Goal: Task Accomplishment & Management: Use online tool/utility

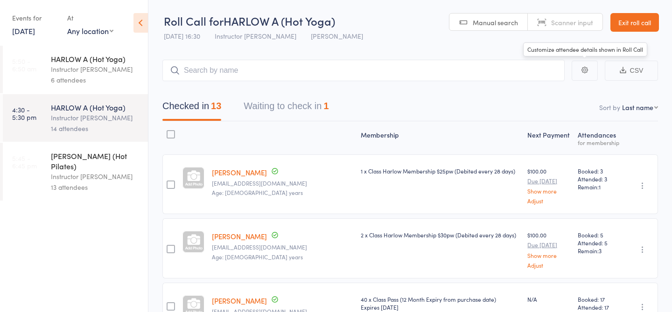
click at [622, 26] on link "Exit roll call" at bounding box center [635, 22] width 49 height 19
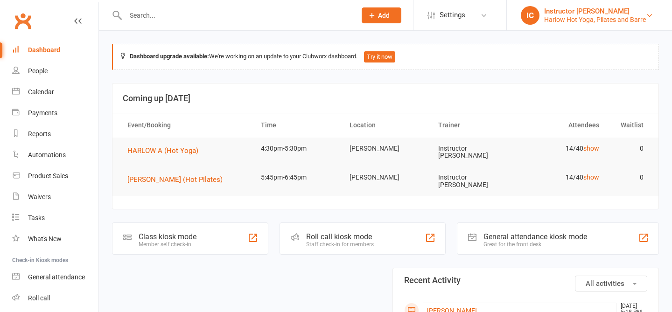
click at [568, 22] on div "Harlow Hot Yoga, Pilates and Barre" at bounding box center [595, 19] width 102 height 8
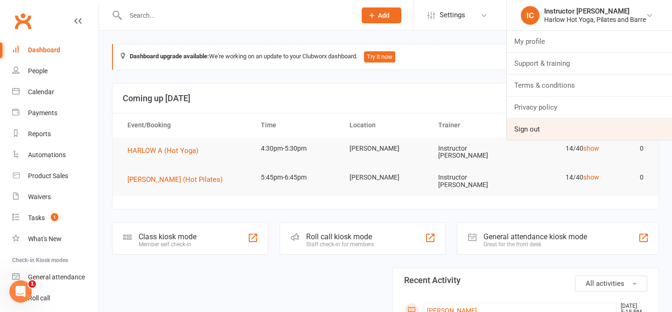
click at [532, 132] on link "Sign out" at bounding box center [589, 129] width 165 height 21
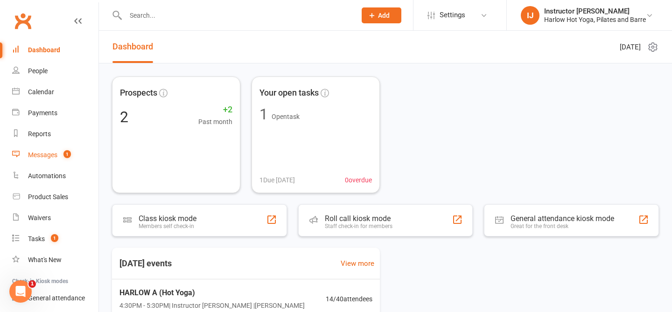
click at [40, 156] on div "Messages" at bounding box center [42, 154] width 29 height 7
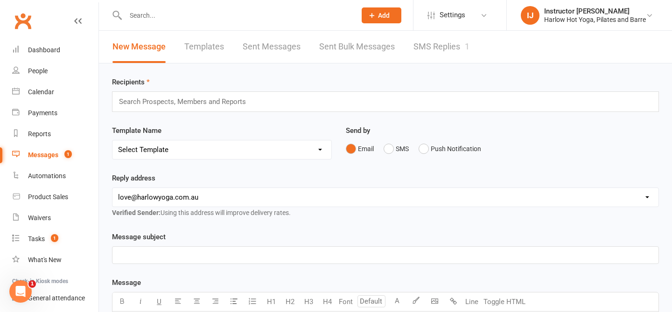
click at [441, 58] on link "SMS Replies 1" at bounding box center [442, 47] width 56 height 32
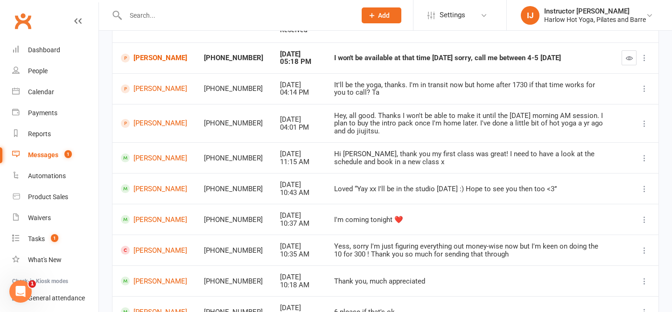
scroll to position [141, 0]
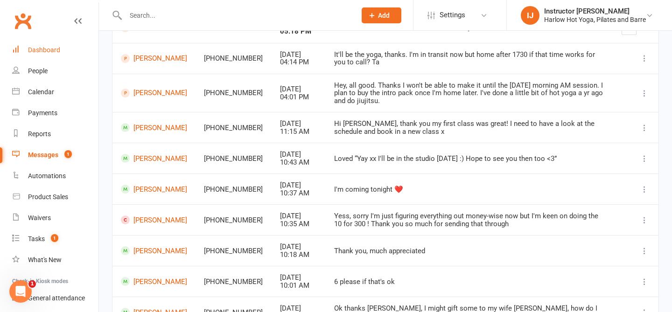
click at [52, 49] on div "Dashboard" at bounding box center [44, 49] width 32 height 7
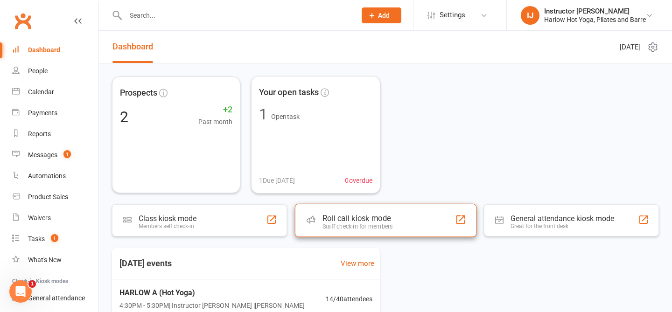
click at [378, 236] on div "Roll call kiosk mode Staff check-in for members" at bounding box center [386, 221] width 182 height 34
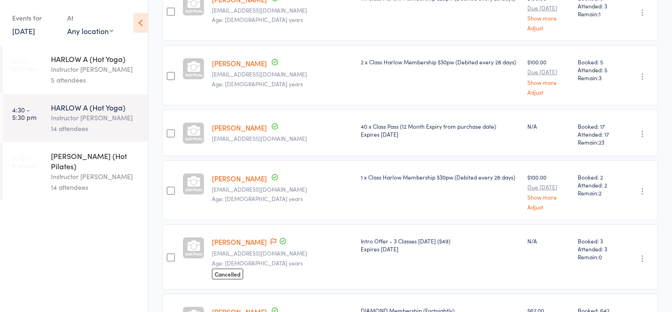
scroll to position [174, 0]
click at [269, 241] on div "Contact has been flagged Up to date" at bounding box center [278, 241] width 19 height 10
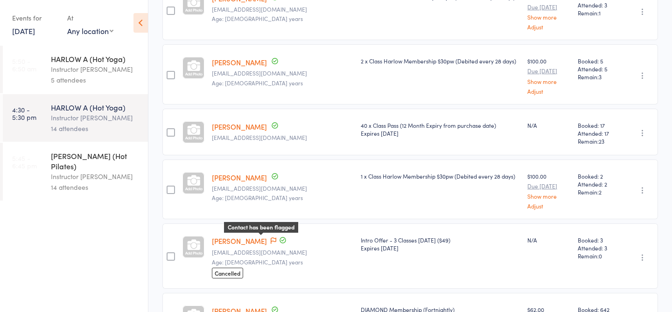
click at [271, 240] on icon at bounding box center [274, 241] width 6 height 7
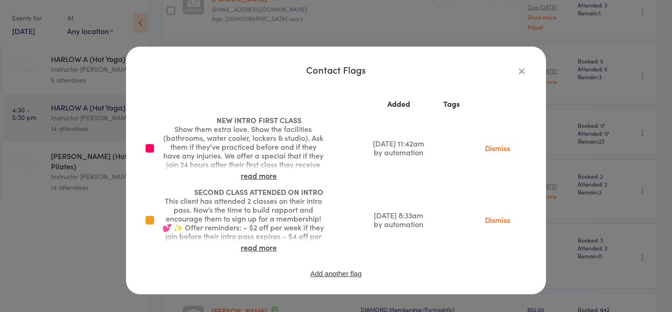
click at [519, 70] on icon "button" at bounding box center [522, 71] width 10 height 10
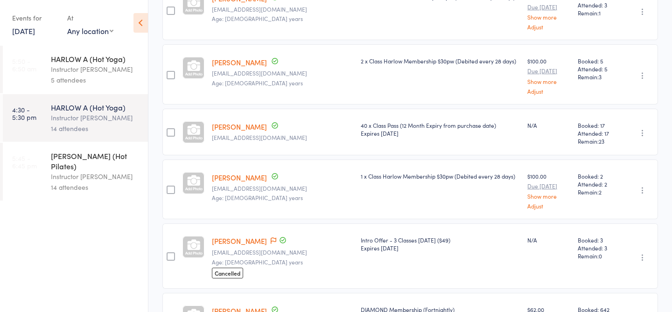
click at [235, 243] on link "Holly Hayden" at bounding box center [239, 241] width 55 height 10
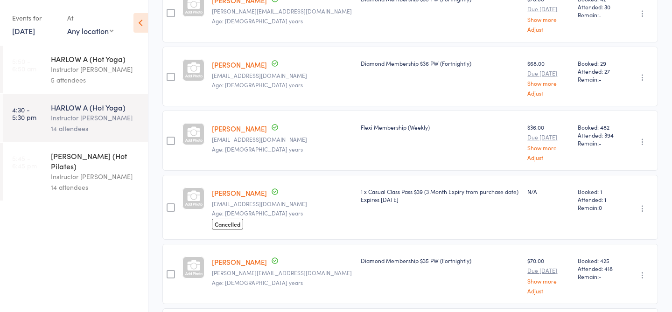
scroll to position [551, 0]
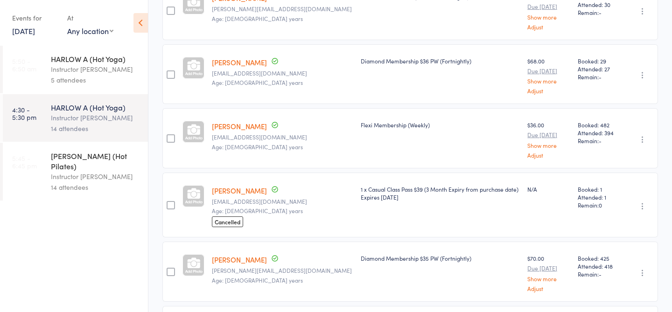
click at [241, 189] on link "[PERSON_NAME]" at bounding box center [239, 191] width 55 height 10
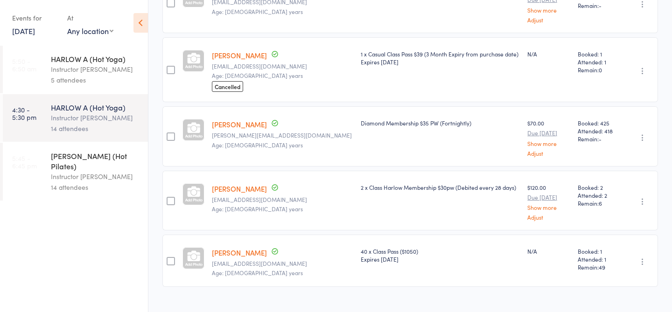
scroll to position [700, 0]
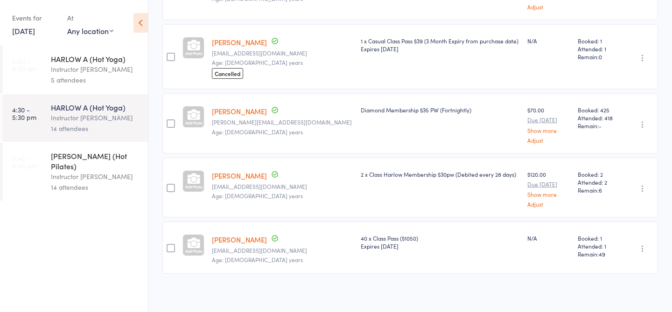
click at [112, 171] on div "Instructor [PERSON_NAME]" at bounding box center [95, 176] width 89 height 11
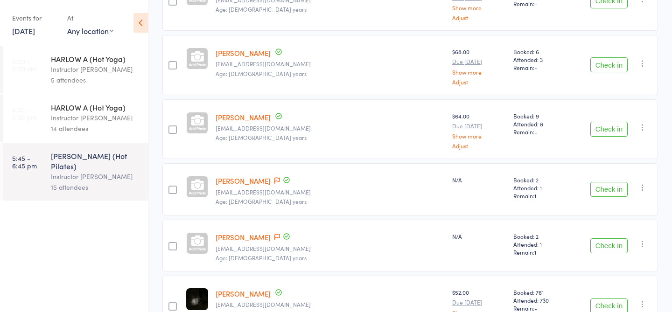
scroll to position [647, 0]
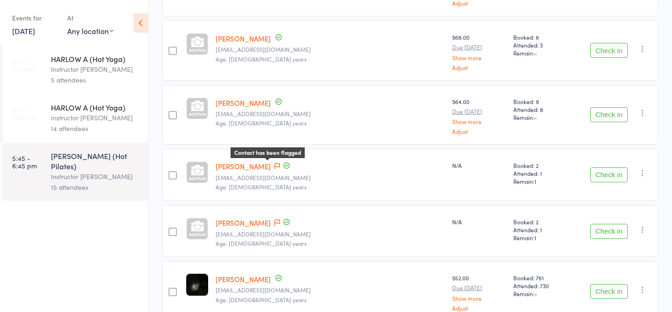
click at [275, 163] on icon at bounding box center [278, 166] width 6 height 7
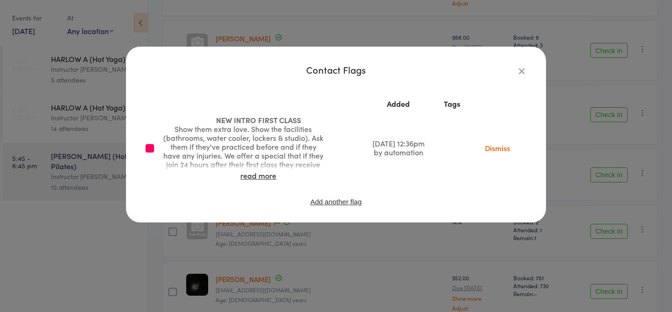
click at [523, 72] on icon "button" at bounding box center [522, 71] width 10 height 10
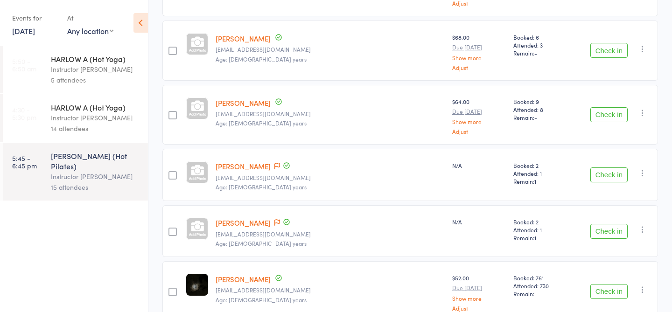
click at [252, 220] on link "[PERSON_NAME]" at bounding box center [243, 223] width 55 height 10
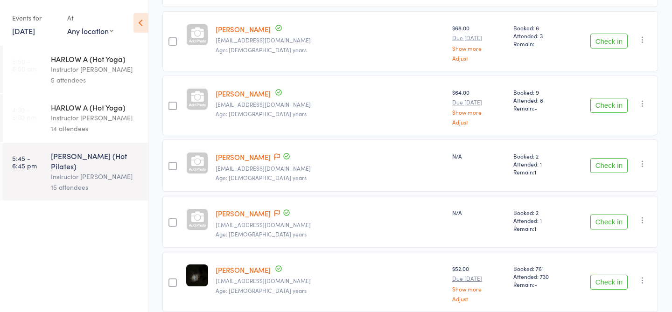
click at [246, 155] on link "[PERSON_NAME]" at bounding box center [243, 157] width 55 height 10
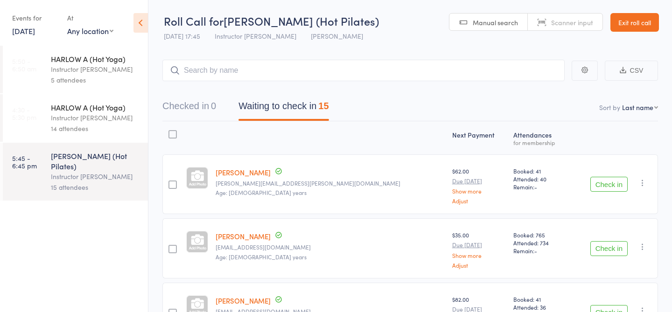
click at [655, 33] on header "Roll Call for HARLOW C (Hot Pilates) 14 Oct 17:45 Instructor Jess Harlow Newste…" at bounding box center [410, 23] width 524 height 46
click at [645, 28] on link "Exit roll call" at bounding box center [635, 22] width 49 height 19
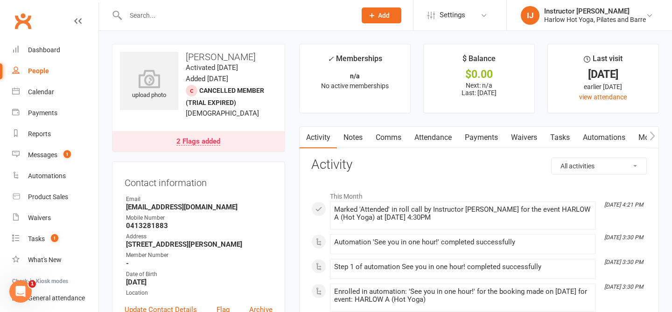
click at [352, 136] on link "Notes" at bounding box center [353, 137] width 32 height 21
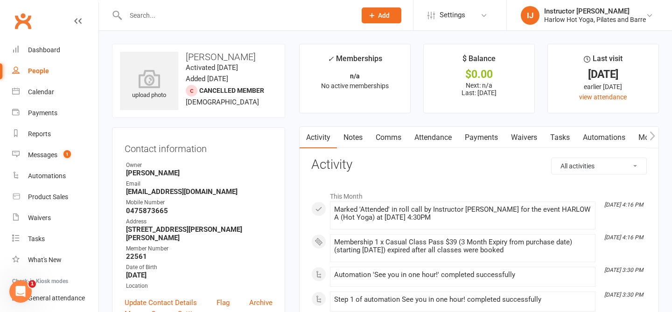
click at [357, 136] on link "Notes" at bounding box center [353, 137] width 32 height 21
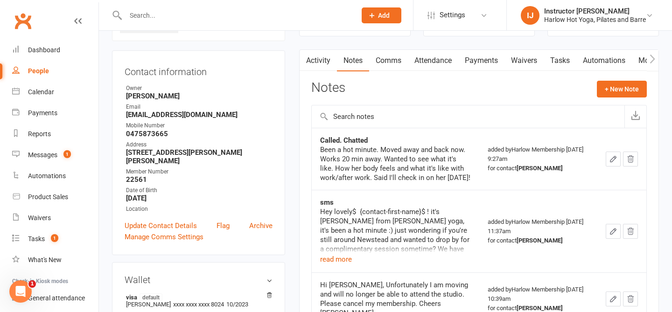
scroll to position [80, 0]
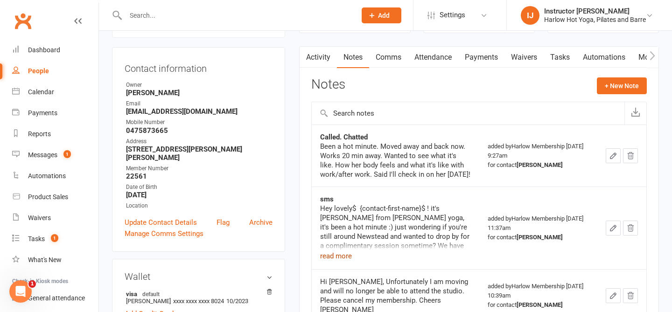
click at [348, 254] on button "read more" at bounding box center [336, 256] width 32 height 11
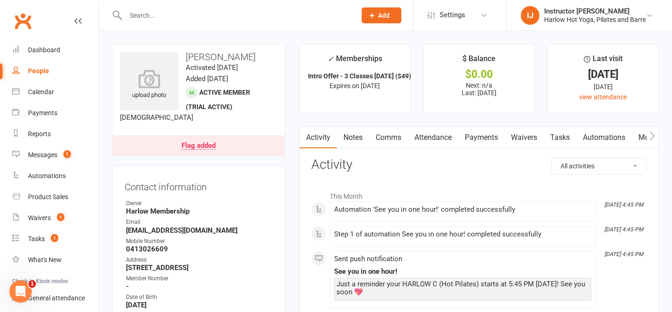
click at [363, 132] on link "Notes" at bounding box center [353, 137] width 32 height 21
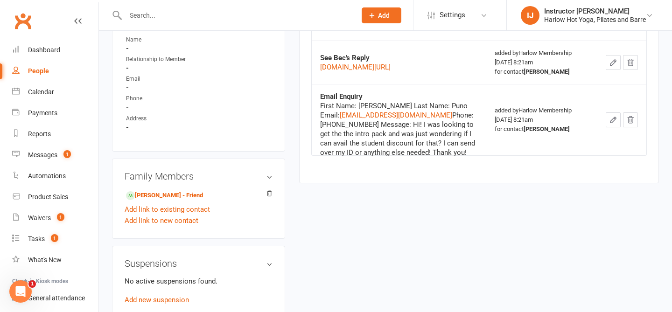
scroll to position [550, 0]
click at [350, 34] on button "read more" at bounding box center [336, 27] width 32 height 11
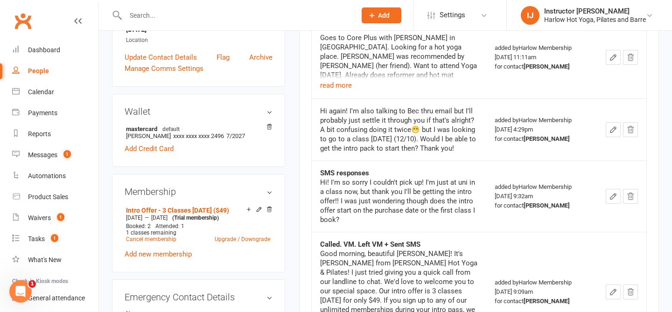
scroll to position [274, 0]
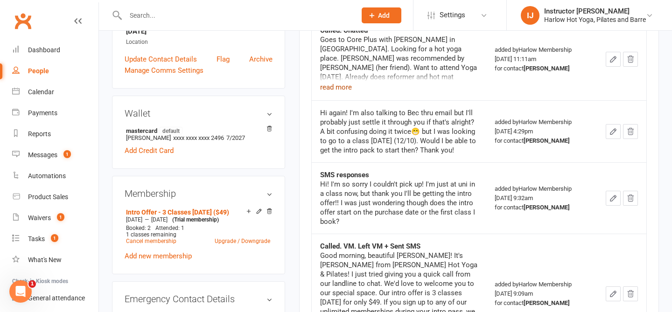
click at [342, 93] on button "read more" at bounding box center [336, 87] width 32 height 11
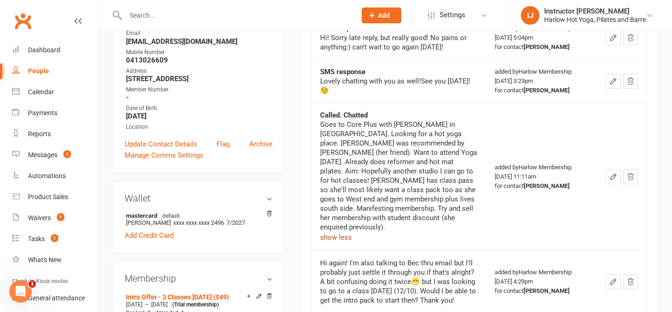
scroll to position [0, 0]
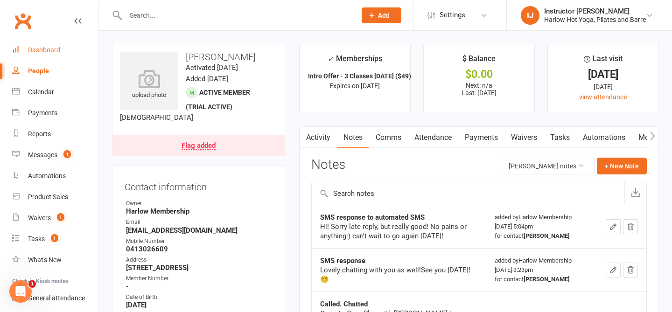
click at [41, 44] on link "Dashboard" at bounding box center [55, 50] width 86 height 21
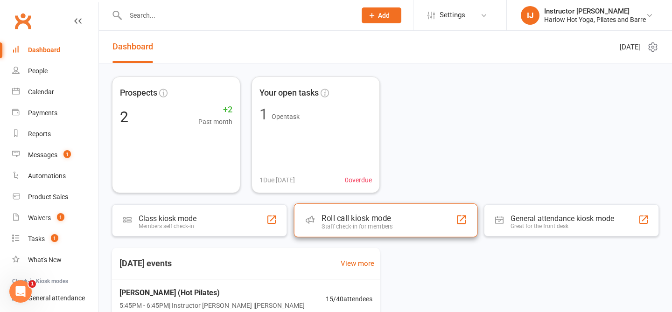
click at [369, 221] on div "Roll call kiosk mode" at bounding box center [357, 218] width 71 height 9
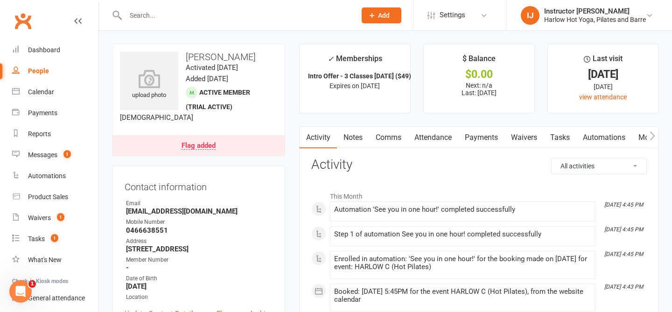
click at [355, 141] on link "Notes" at bounding box center [353, 137] width 32 height 21
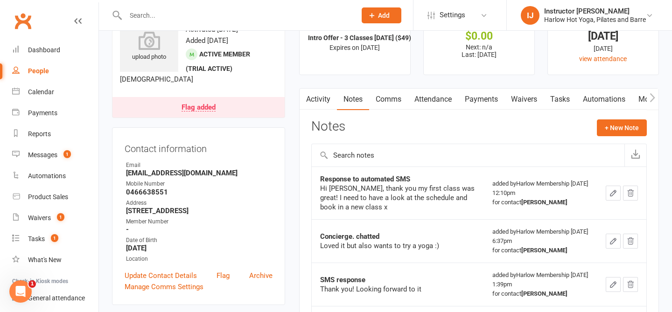
scroll to position [42, 0]
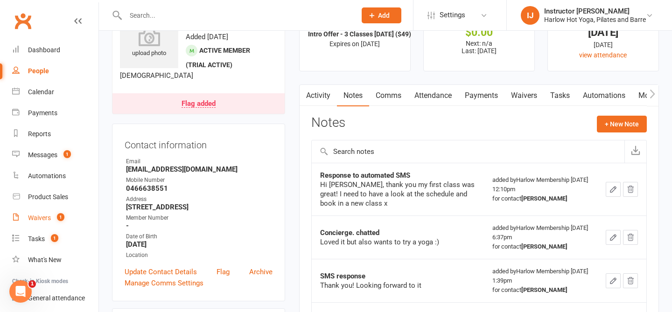
click at [48, 221] on div "Waivers" at bounding box center [39, 217] width 23 height 7
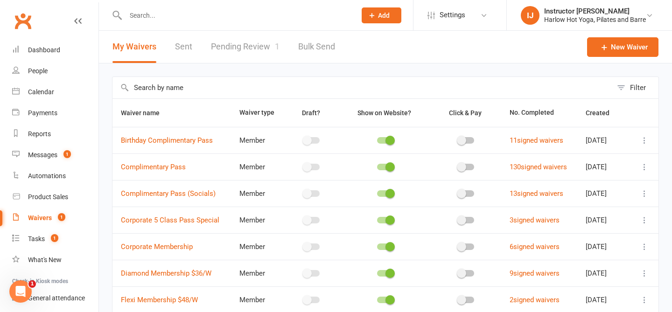
click at [242, 58] on link "Pending Review 1" at bounding box center [245, 47] width 69 height 32
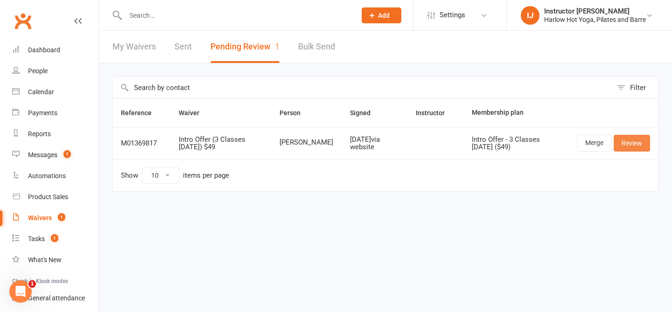
click at [626, 148] on link "Review" at bounding box center [632, 143] width 36 height 17
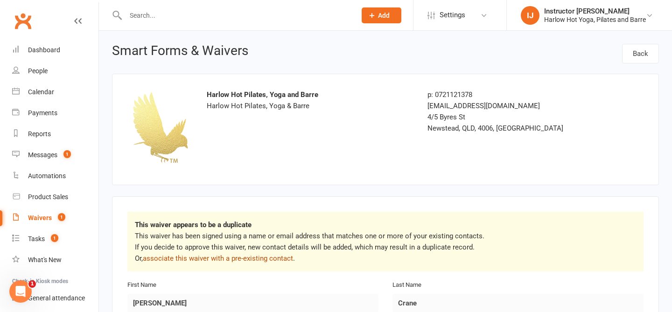
click at [268, 262] on link "associate this waiver with a pre-existing contact" at bounding box center [218, 258] width 150 height 8
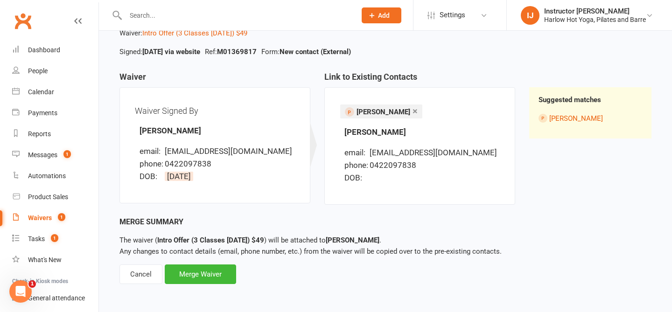
scroll to position [59, 0]
click at [186, 276] on div "Merge Waiver" at bounding box center [200, 274] width 71 height 20
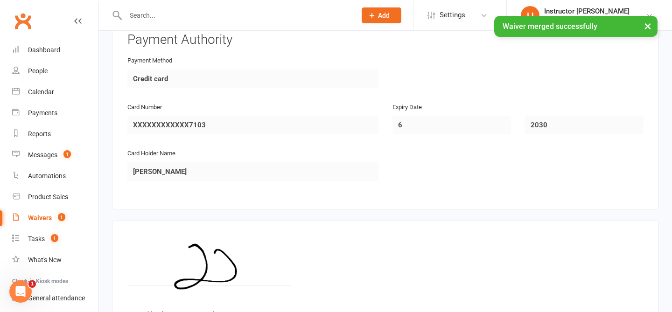
scroll to position [997, 0]
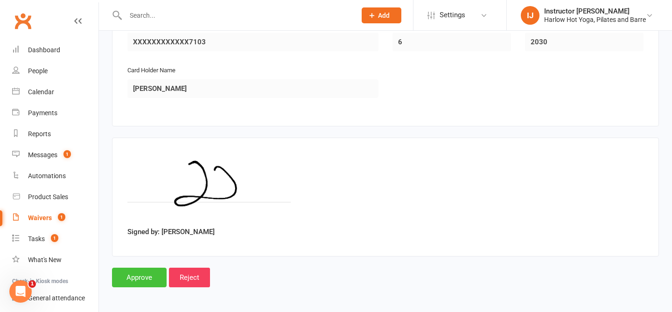
click at [127, 281] on input "Approve" at bounding box center [139, 278] width 55 height 20
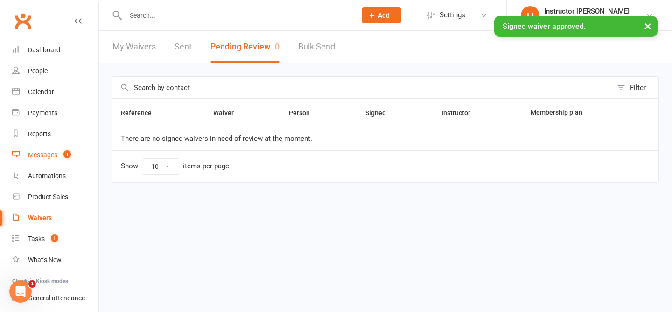
click at [60, 158] on count-badge "1" at bounding box center [65, 154] width 12 height 7
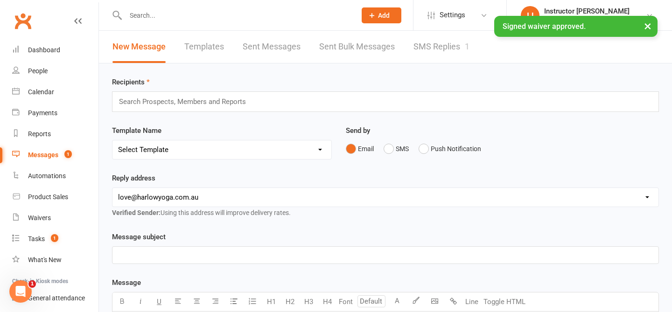
click at [414, 48] on link "SMS Replies 1" at bounding box center [442, 47] width 56 height 32
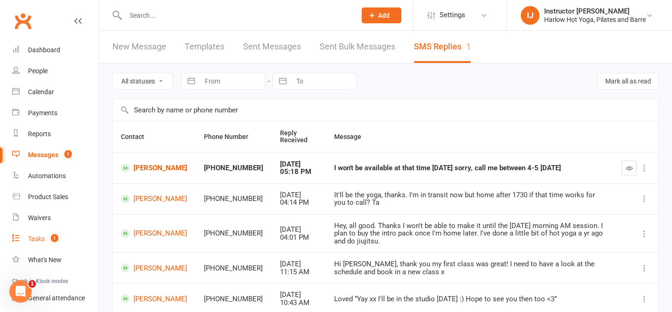
click at [38, 243] on link "Tasks 1" at bounding box center [55, 239] width 86 height 21
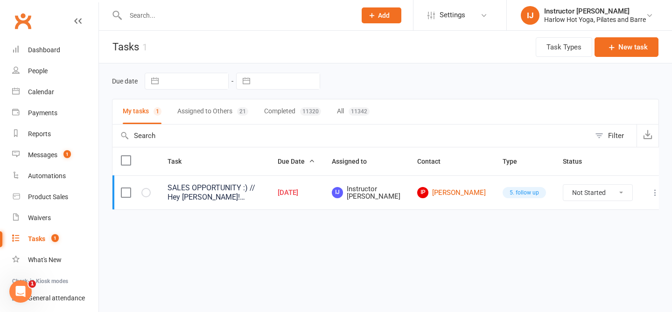
click at [226, 196] on div "SALES OPPORTUNITY :) // Hey Jess! Loved yoga but wants to try pilates too. Sign…" at bounding box center [214, 193] width 93 height 19
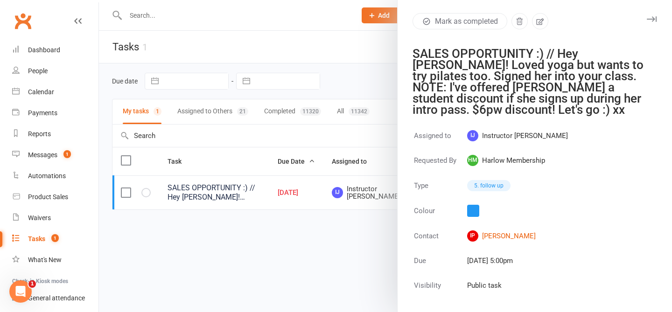
click at [655, 19] on icon "button" at bounding box center [652, 19] width 10 height 6
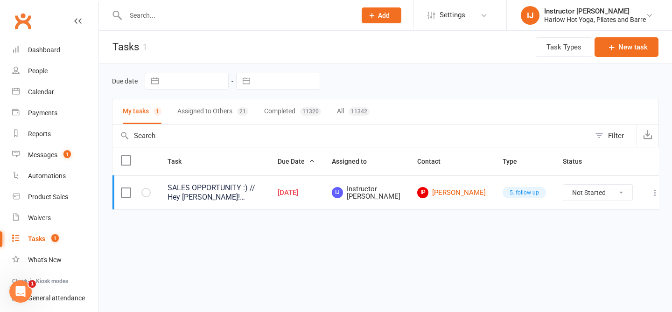
click at [226, 198] on div "SALES OPPORTUNITY :) // Hey Jess! Loved yoga but wants to try pilates too. Sign…" at bounding box center [214, 193] width 93 height 19
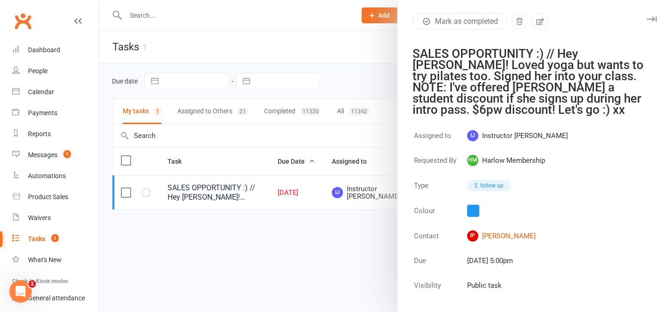
click at [652, 18] on icon "button" at bounding box center [652, 19] width 10 height 6
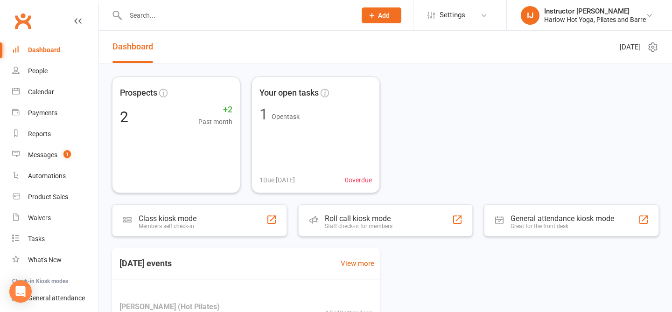
click at [203, 15] on input "text" at bounding box center [236, 15] width 227 height 13
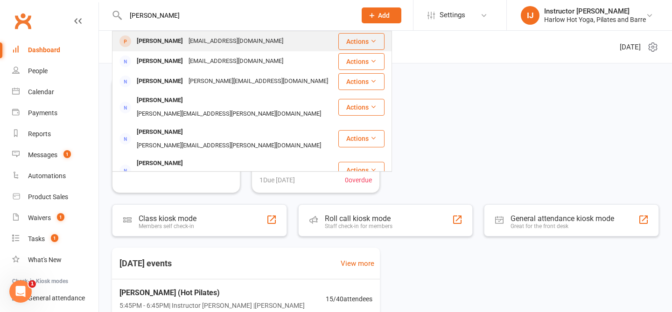
type input "[PERSON_NAME]"
click at [158, 43] on div "[PERSON_NAME]" at bounding box center [160, 42] width 52 height 14
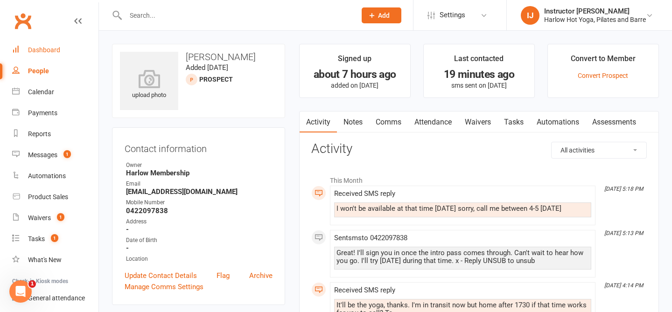
click at [55, 46] on div "Dashboard" at bounding box center [44, 49] width 32 height 7
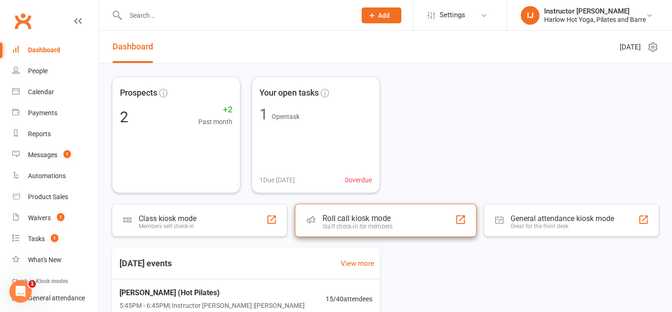
click at [404, 225] on div "Roll call kiosk mode Staff check-in for members" at bounding box center [386, 221] width 182 height 34
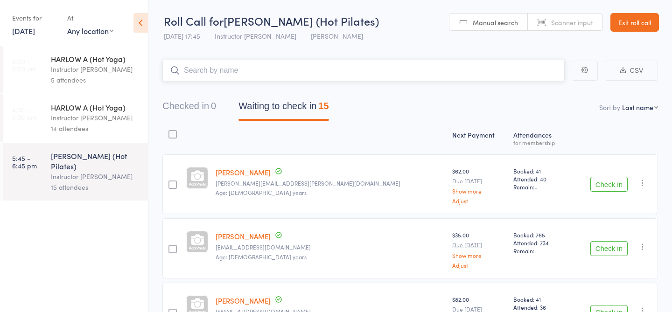
click at [273, 75] on input "search" at bounding box center [364, 70] width 403 height 21
click at [261, 71] on input "search" at bounding box center [364, 70] width 403 height 21
type input "20260"
click at [530, 93] on link "Check in" at bounding box center [539, 90] width 33 height 14
click at [446, 65] on input "search" at bounding box center [364, 70] width 403 height 21
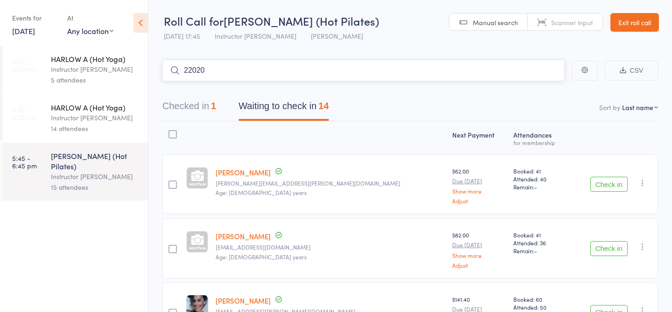
type input "22020"
click at [544, 90] on link "Check in" at bounding box center [539, 90] width 33 height 14
type input "21264"
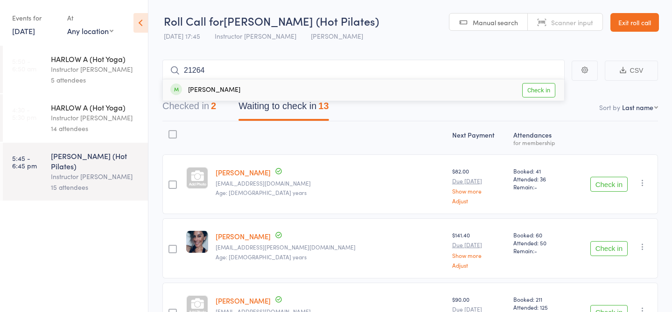
click at [533, 92] on link "Check in" at bounding box center [539, 90] width 33 height 14
click at [266, 78] on input "search" at bounding box center [364, 70] width 403 height 21
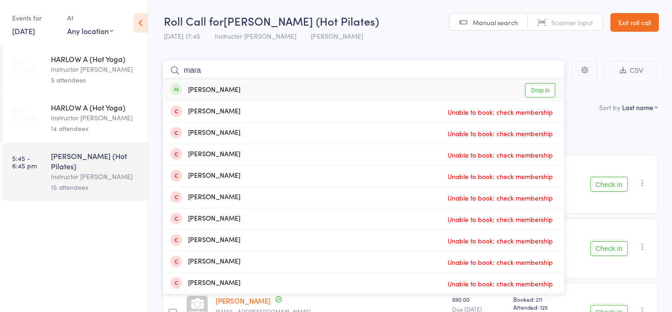
type input "mara"
click at [545, 93] on link "Drop in" at bounding box center [540, 90] width 30 height 14
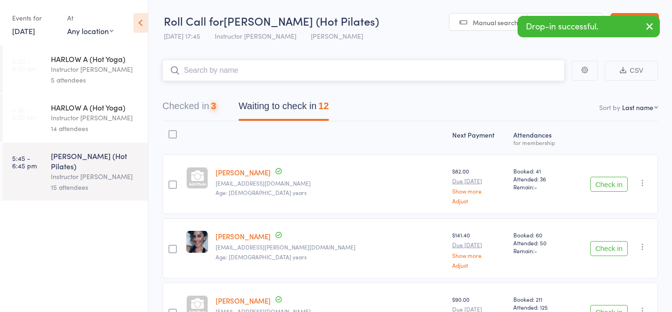
click at [257, 69] on input "search" at bounding box center [364, 70] width 403 height 21
type input "23034"
click at [530, 92] on link "Drop in" at bounding box center [540, 90] width 30 height 14
click at [456, 74] on input "search" at bounding box center [364, 70] width 403 height 21
type input "23414"
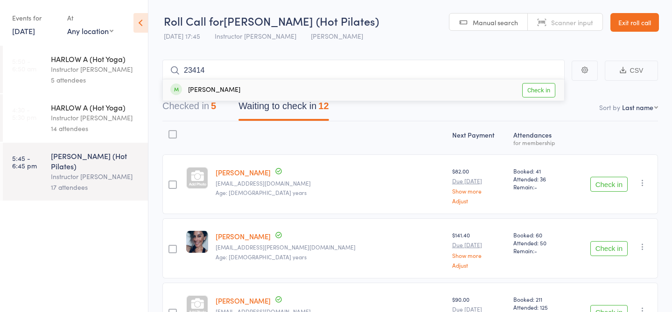
click at [527, 90] on link "Check in" at bounding box center [539, 90] width 33 height 14
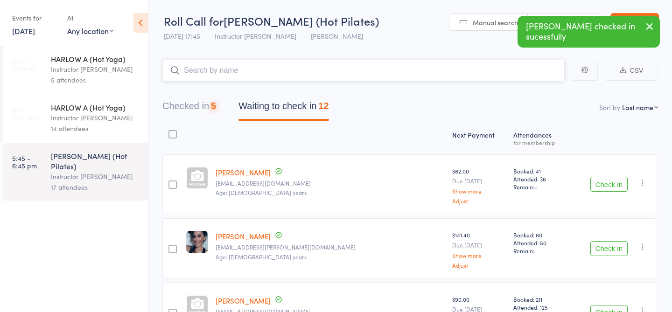
click at [483, 70] on input "search" at bounding box center [364, 70] width 403 height 21
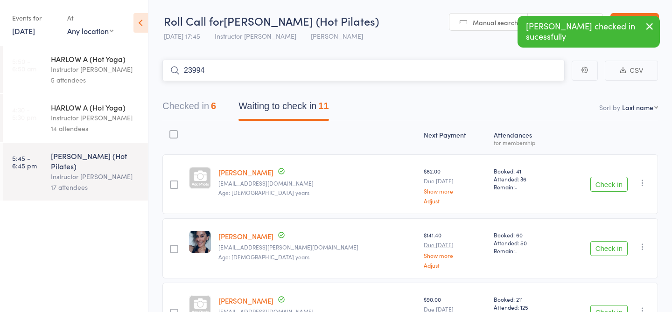
type input "23994"
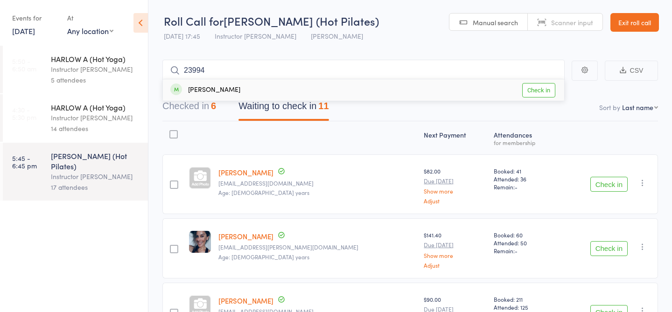
click at [544, 92] on link "Check in" at bounding box center [539, 90] width 33 height 14
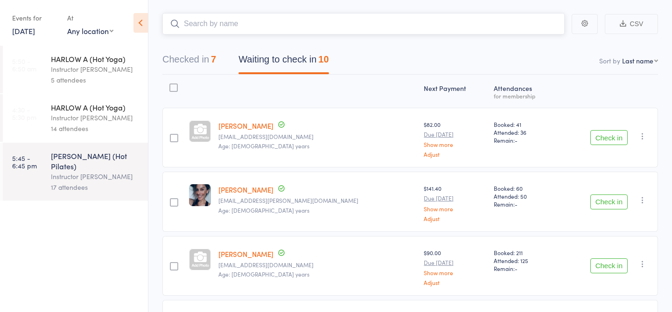
scroll to position [56, 0]
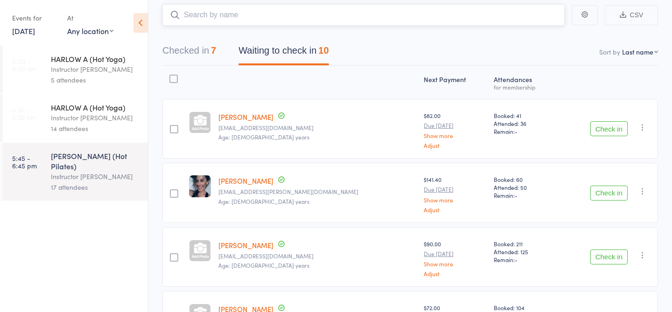
click at [219, 14] on input "search" at bounding box center [364, 14] width 403 height 21
type input "23915"
click at [543, 34] on link "Check in" at bounding box center [539, 35] width 33 height 14
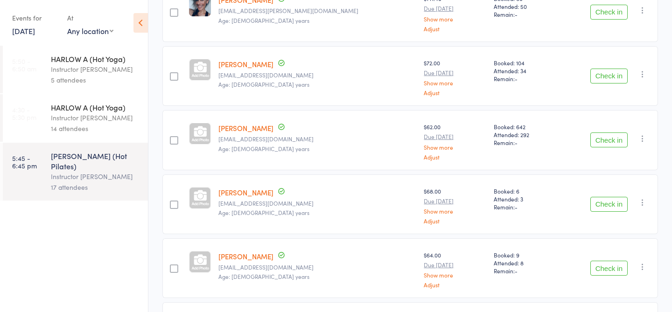
scroll to position [0, 0]
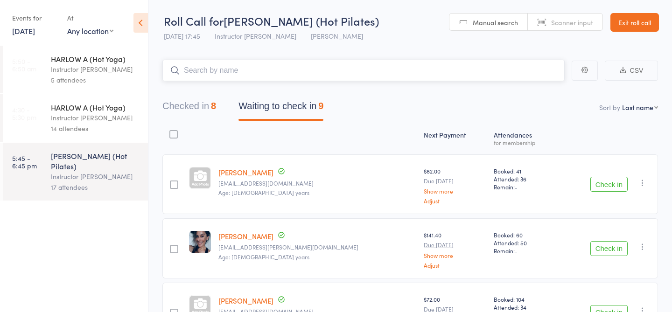
click at [241, 65] on input "search" at bounding box center [364, 70] width 403 height 21
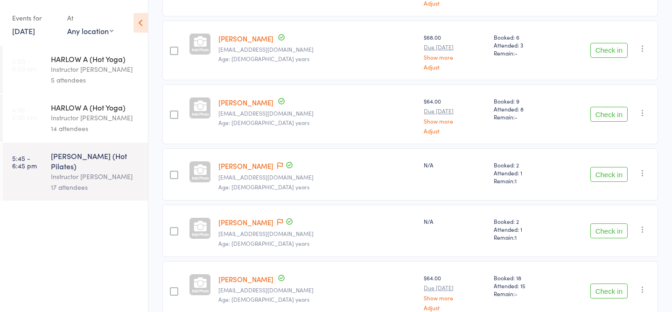
scroll to position [410, 0]
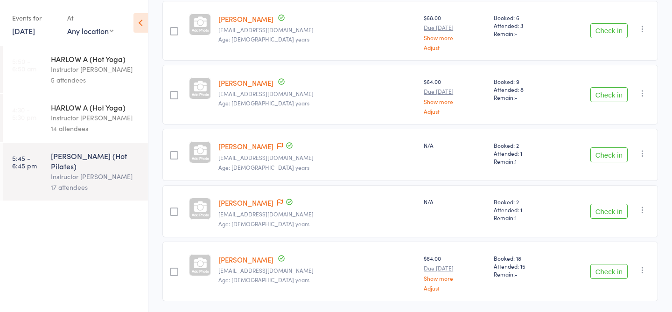
click at [600, 155] on button "Check in" at bounding box center [609, 155] width 37 height 15
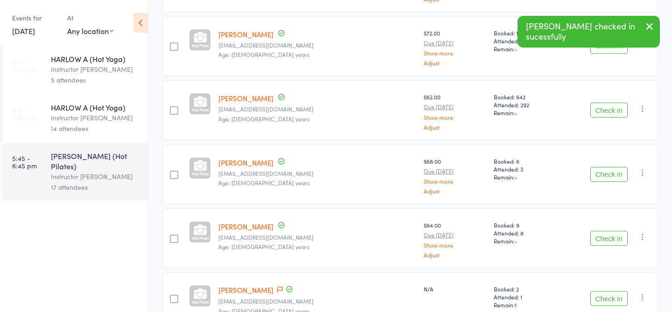
scroll to position [0, 0]
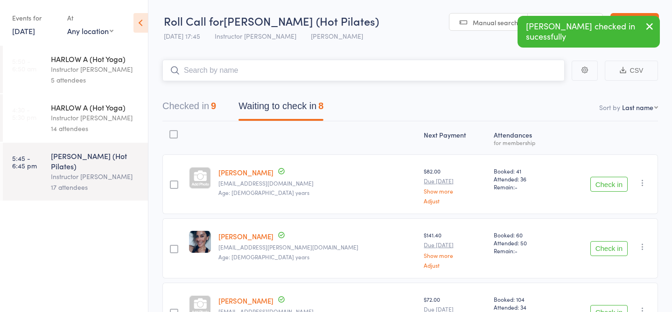
click at [342, 70] on input "search" at bounding box center [364, 70] width 403 height 21
type input "23011"
click at [530, 93] on link "Check in" at bounding box center [539, 90] width 33 height 14
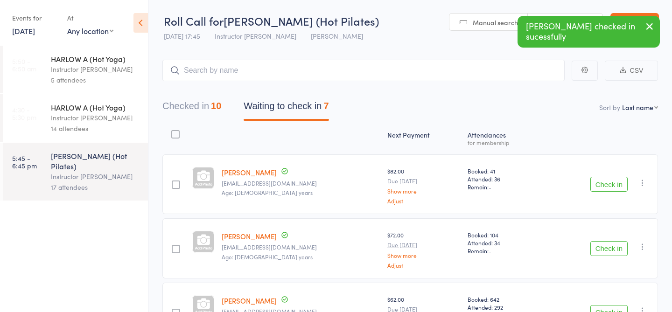
click at [648, 28] on icon "button" at bounding box center [649, 27] width 11 height 12
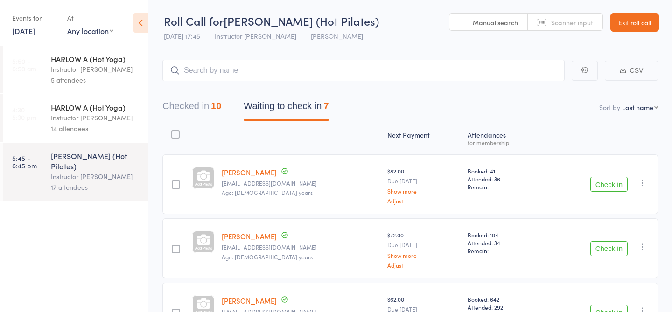
click at [208, 97] on button "Checked in 10" at bounding box center [192, 108] width 59 height 25
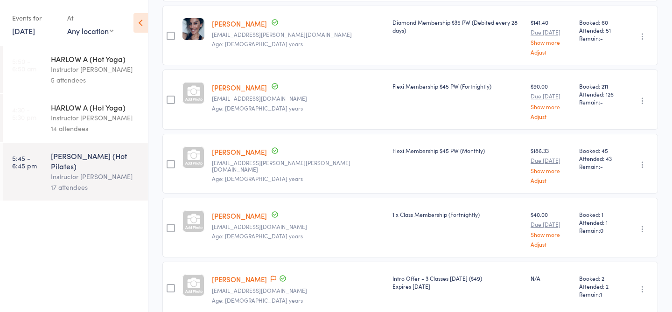
scroll to position [323, 0]
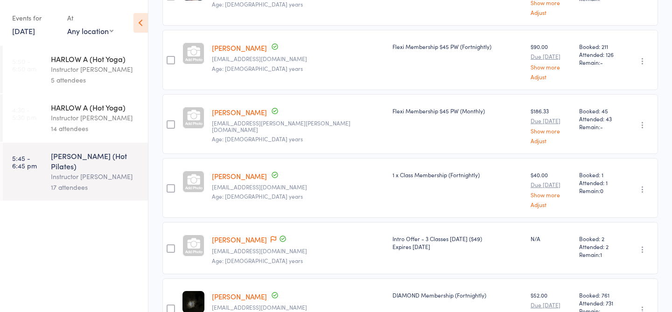
click at [239, 235] on link "[PERSON_NAME]" at bounding box center [239, 240] width 55 height 10
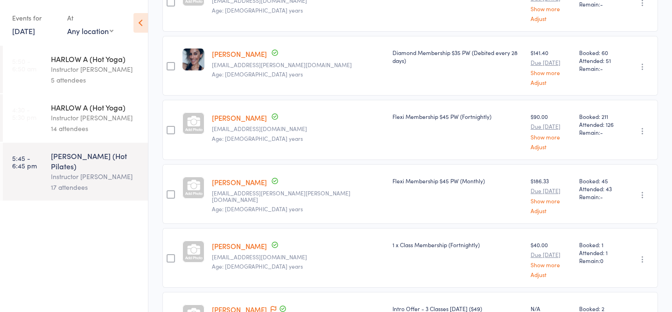
scroll to position [0, 0]
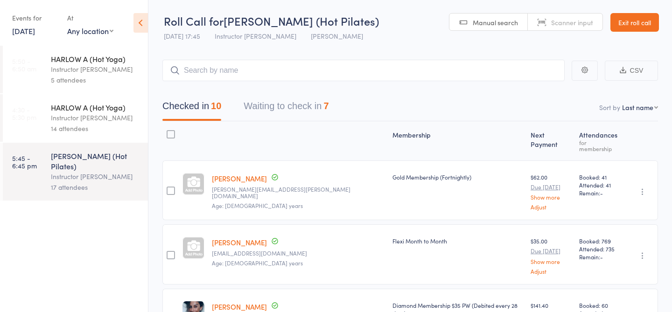
click at [306, 109] on button "Waiting to check in 7" at bounding box center [286, 108] width 85 height 25
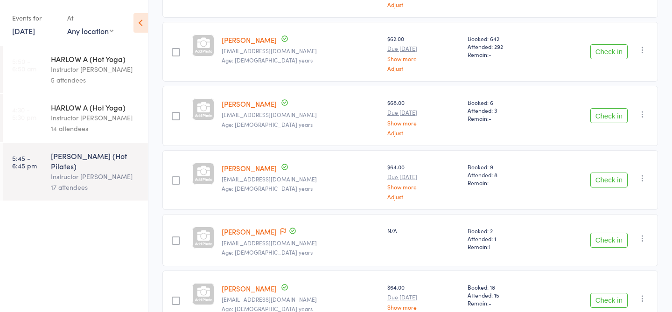
scroll to position [319, 0]
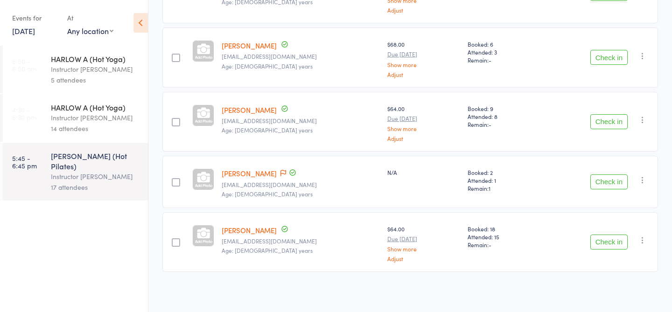
click at [600, 185] on button "Check in" at bounding box center [609, 182] width 37 height 15
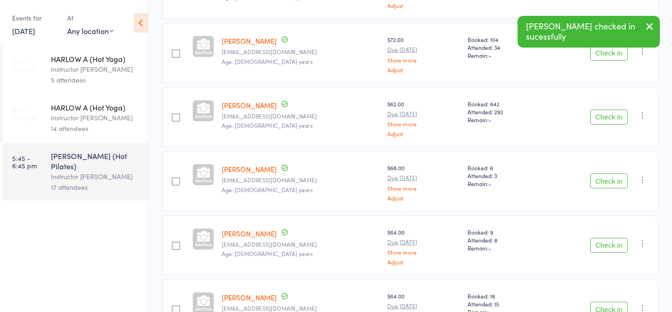
scroll to position [0, 0]
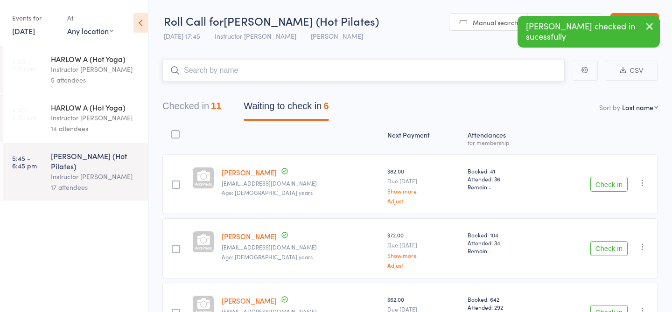
click at [344, 69] on input "search" at bounding box center [364, 70] width 403 height 21
type input "23774"
click at [533, 88] on link "Check in" at bounding box center [539, 90] width 33 height 14
click at [498, 74] on input "search" at bounding box center [364, 70] width 403 height 21
type input "23722"
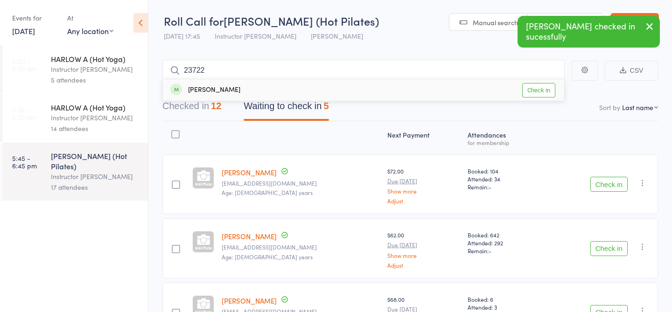
click at [537, 92] on link "Check in" at bounding box center [539, 90] width 33 height 14
click at [273, 74] on input "search" at bounding box center [364, 70] width 403 height 21
click at [275, 75] on input "search" at bounding box center [364, 70] width 403 height 21
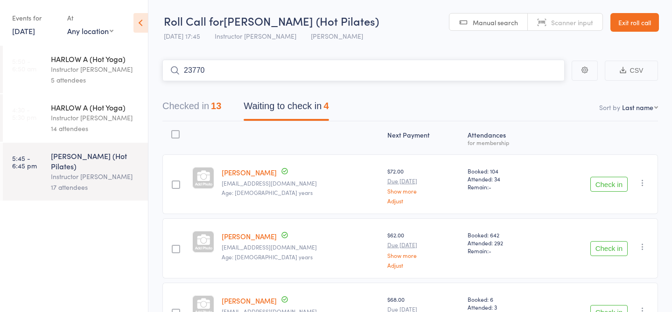
type input "23770"
click at [535, 91] on link "Check in" at bounding box center [539, 90] width 33 height 14
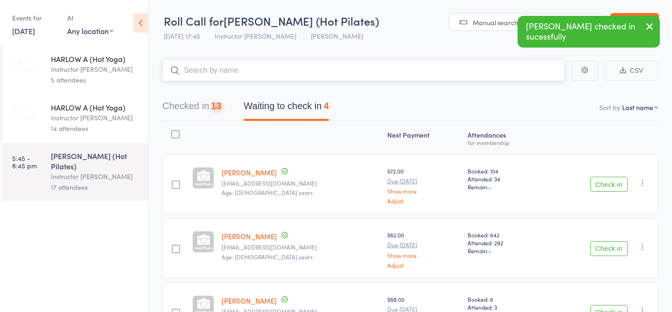
click at [215, 107] on div "13" at bounding box center [216, 106] width 10 height 10
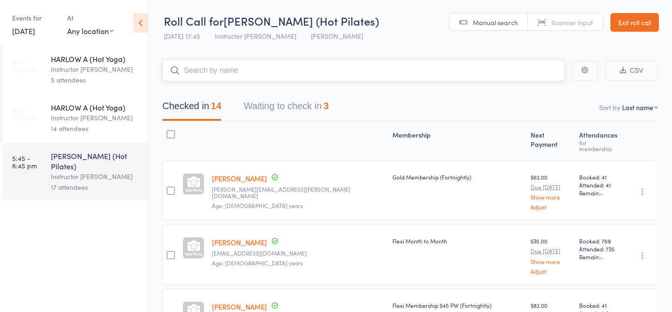
click at [328, 114] on button "Waiting to check in 3" at bounding box center [286, 108] width 85 height 25
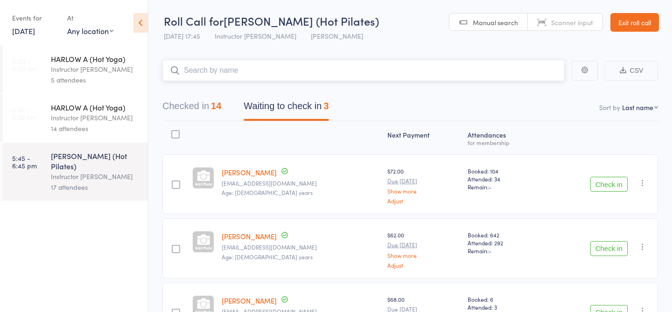
click at [319, 73] on input "search" at bounding box center [364, 70] width 403 height 21
type input "23712"
click at [538, 95] on link "Check in" at bounding box center [539, 90] width 33 height 14
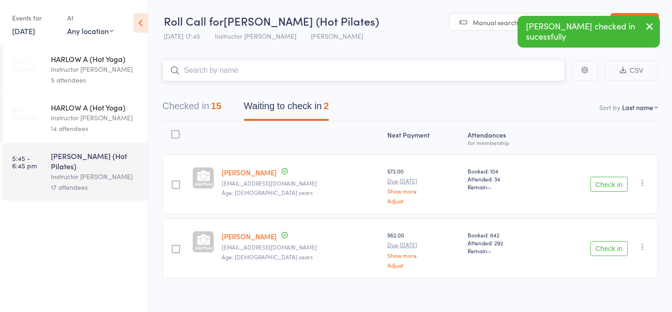
click at [413, 75] on input "search" at bounding box center [364, 70] width 403 height 21
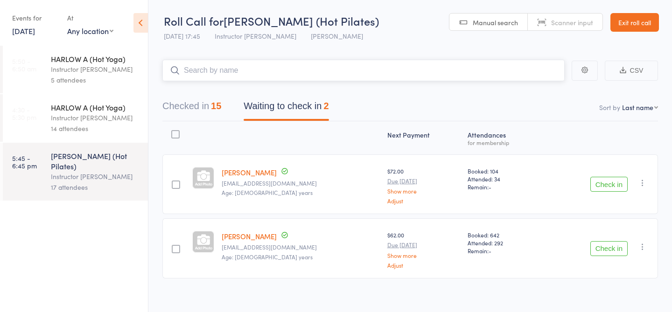
click at [213, 105] on button "Checked in 15" at bounding box center [192, 108] width 59 height 25
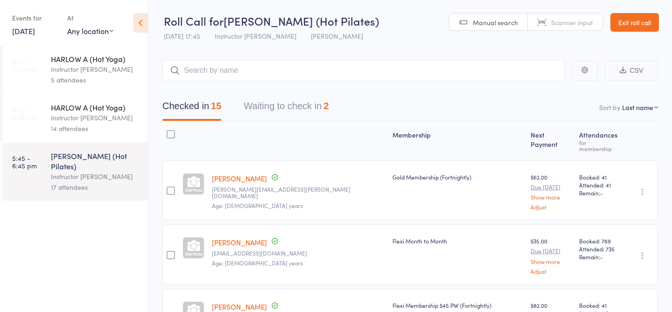
click at [35, 28] on link "14 Oct, 2025" at bounding box center [23, 31] width 23 height 10
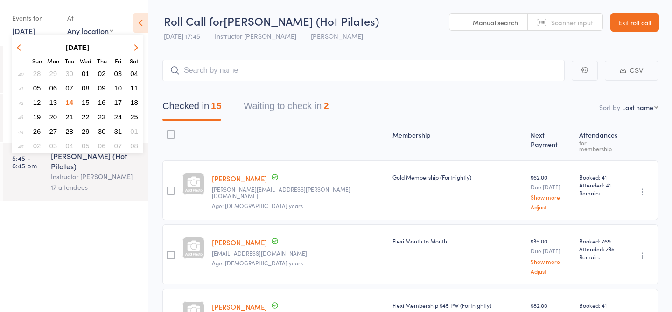
click at [54, 106] on span "13" at bounding box center [53, 103] width 8 height 8
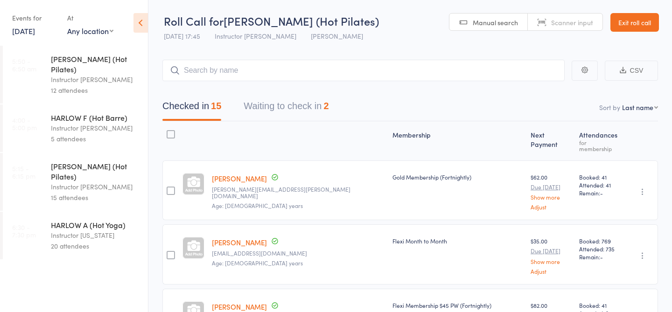
click at [104, 74] on div "Instructor [PERSON_NAME]" at bounding box center [95, 79] width 89 height 11
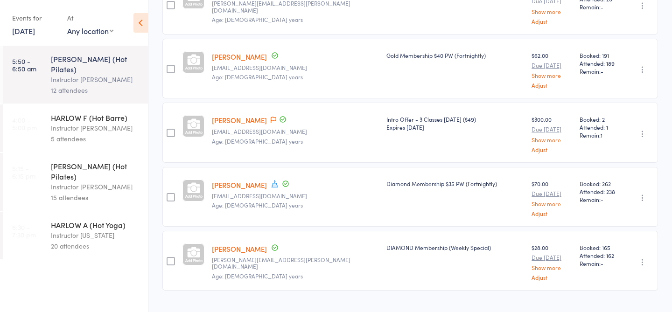
scroll to position [583, 0]
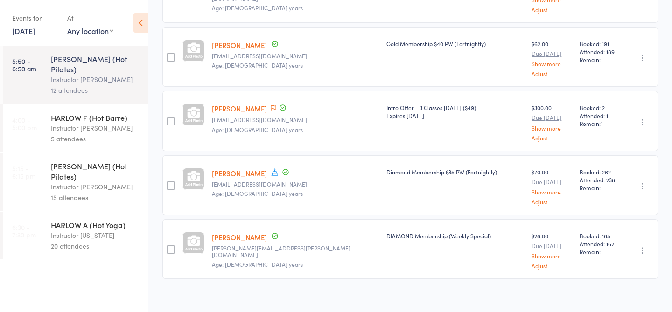
click at [35, 35] on link "13 Oct, 2025" at bounding box center [23, 31] width 23 height 10
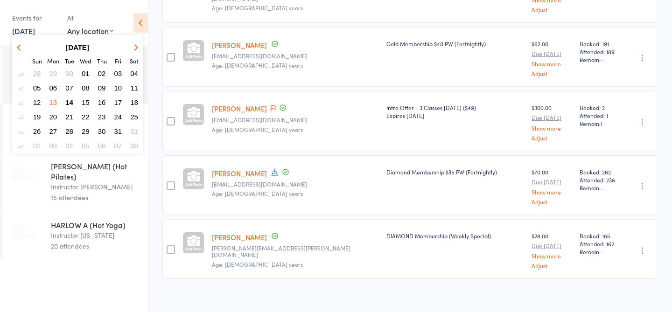
click at [74, 101] on button "14" at bounding box center [69, 102] width 14 height 13
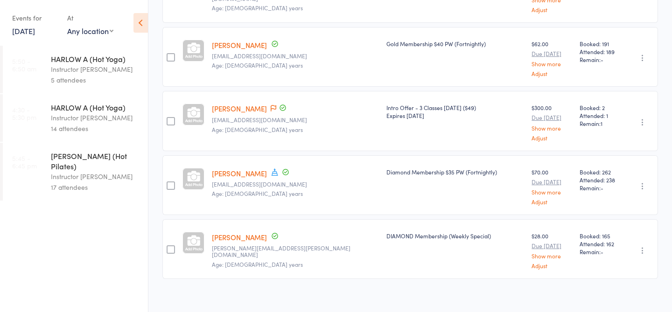
click at [117, 160] on div "HARLOW C (Hot Pilates)" at bounding box center [95, 161] width 89 height 21
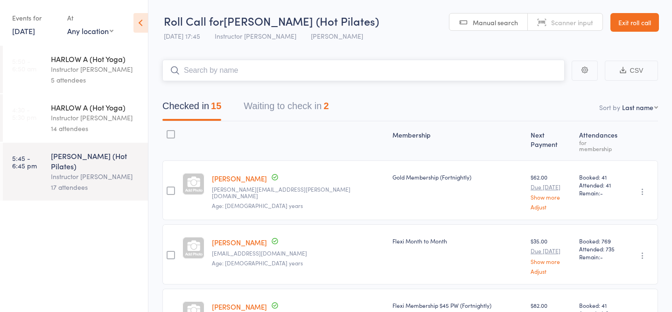
click at [302, 113] on button "Waiting to check in 2" at bounding box center [286, 108] width 85 height 25
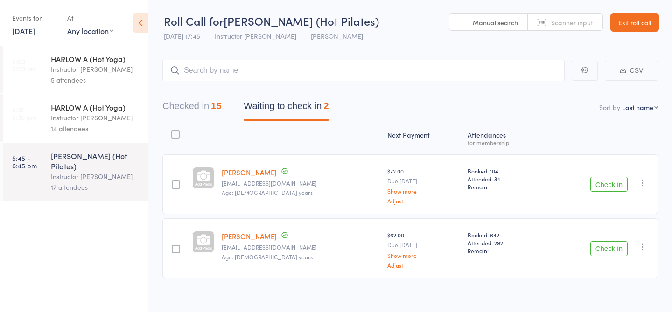
click at [91, 60] on div "HARLOW A (Hot Yoga)" at bounding box center [95, 59] width 89 height 10
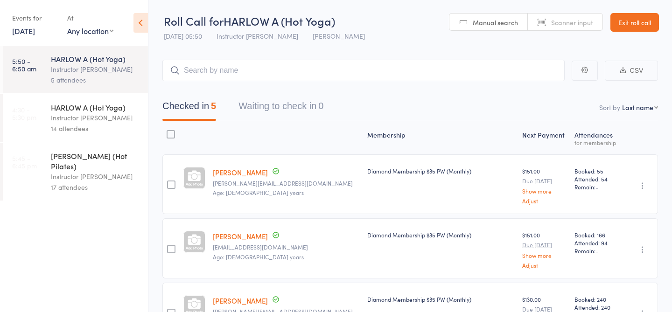
click at [34, 33] on link "14 Oct, 2025" at bounding box center [23, 31] width 23 height 10
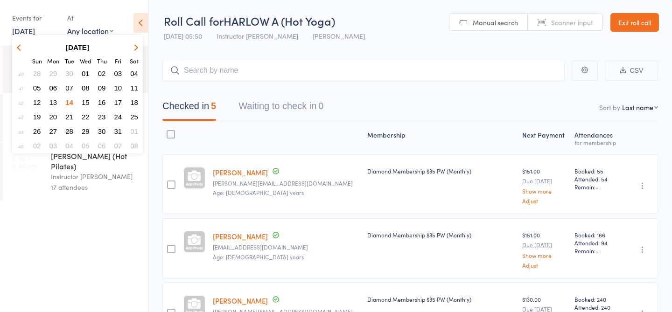
click at [89, 100] on span "15" at bounding box center [86, 103] width 8 height 8
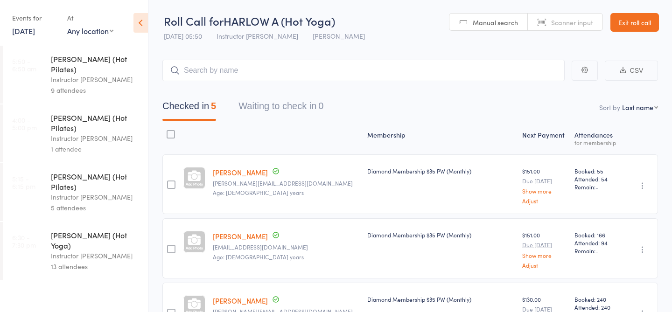
click at [72, 144] on div "1 attendee" at bounding box center [95, 149] width 89 height 11
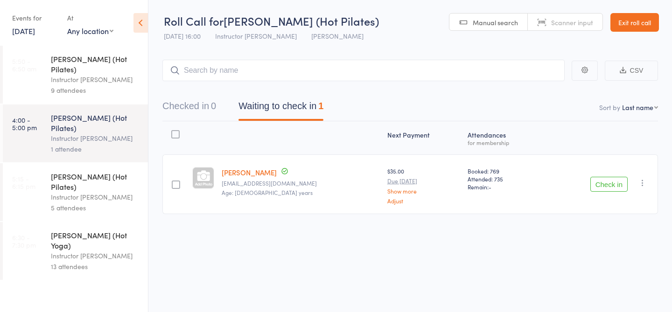
click at [25, 29] on link "15 Oct, 2025" at bounding box center [23, 31] width 23 height 10
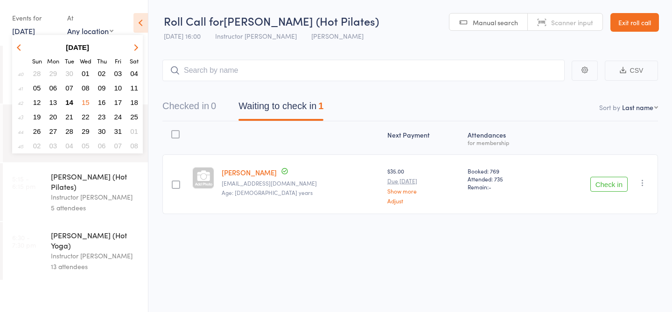
click at [105, 102] on span "16" at bounding box center [102, 103] width 8 height 8
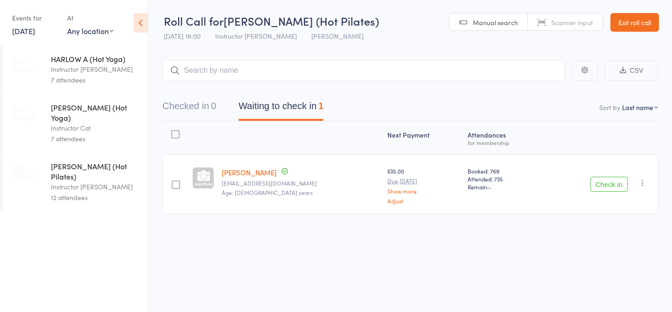
click at [98, 192] on div "12 attendees" at bounding box center [95, 197] width 89 height 11
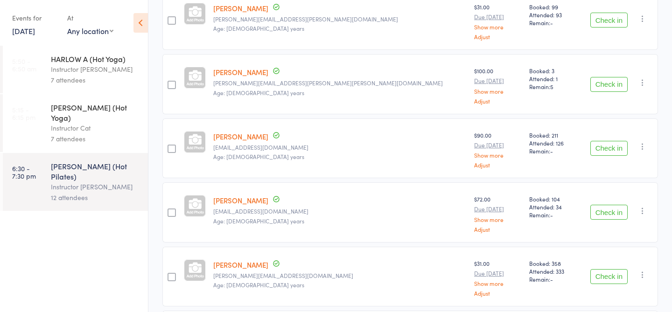
scroll to position [434, 0]
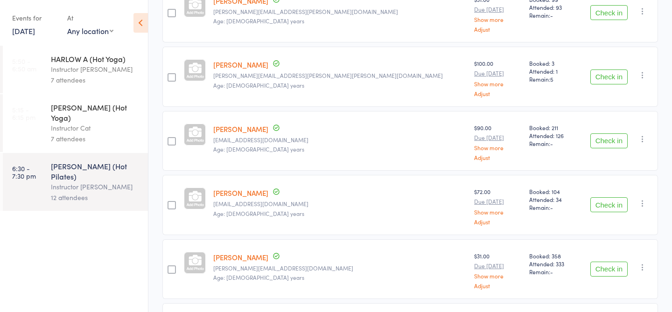
click at [45, 36] on div "Events for 16 Oct, 2025 16 Oct, 2025 October 2025 Sun Mon Tue Wed Thu Fri Sat 4…" at bounding box center [35, 24] width 46 height 28
click at [35, 33] on link "16 Oct, 2025" at bounding box center [23, 31] width 23 height 10
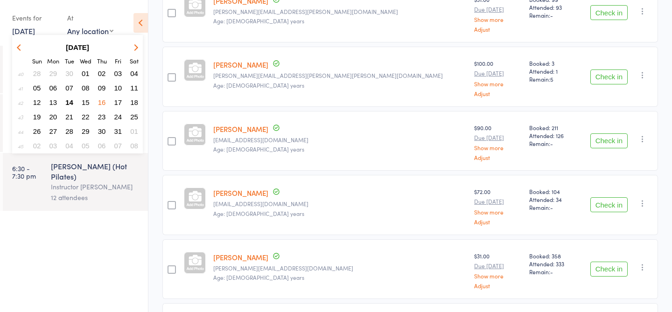
click at [119, 102] on span "17" at bounding box center [118, 103] width 8 height 8
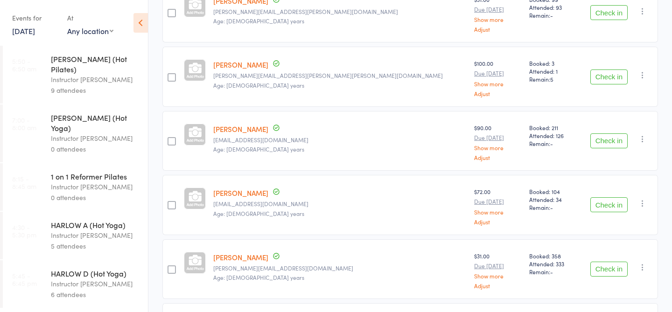
click at [34, 34] on link "17 Oct, 2025" at bounding box center [23, 31] width 23 height 10
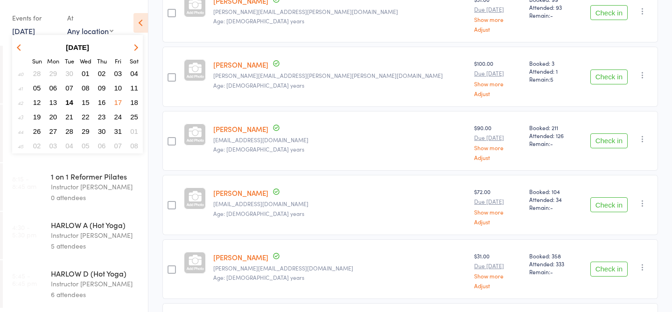
click at [136, 101] on span "18" at bounding box center [134, 103] width 8 height 8
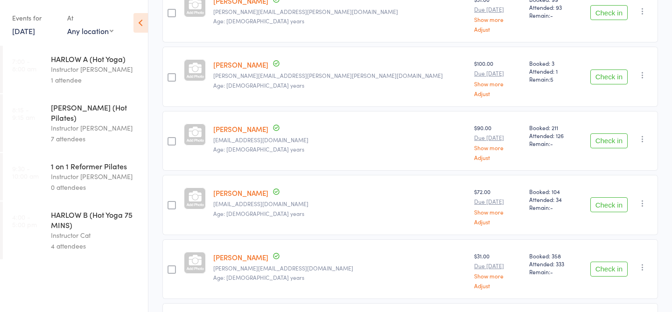
click at [27, 31] on link "18 Oct, 2025" at bounding box center [23, 31] width 23 height 10
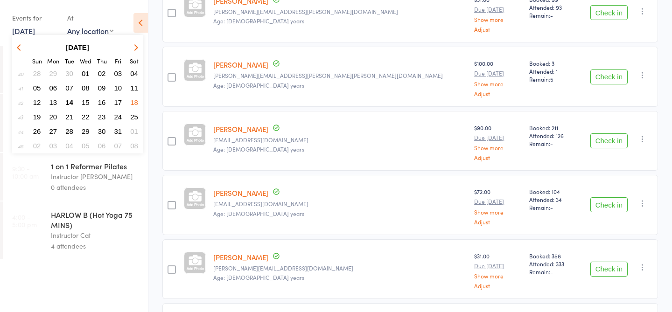
click at [70, 103] on span "14" at bounding box center [69, 103] width 8 height 8
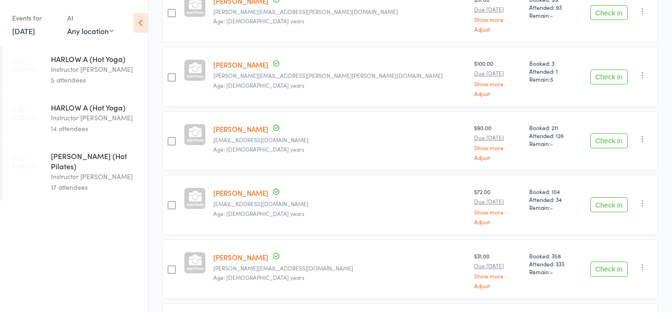
click at [29, 36] on div "Events for 14 Oct, 2025 D Oct, YYYY October 2025 Sun Mon Tue Wed Thu Fri Sat 40…" at bounding box center [35, 24] width 46 height 28
click at [28, 33] on link "14 Oct, 2025" at bounding box center [23, 31] width 23 height 10
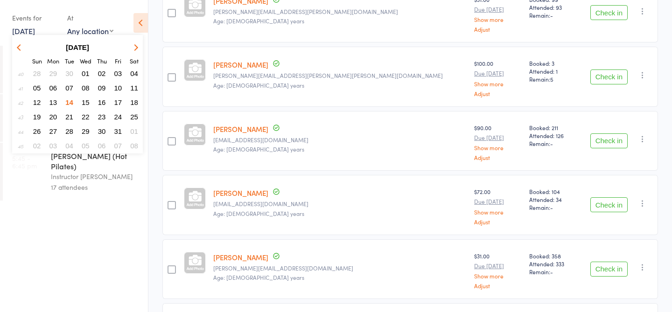
click at [86, 131] on span "29" at bounding box center [86, 131] width 8 height 8
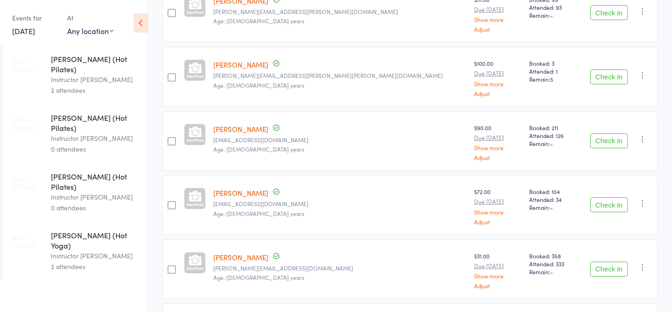
click at [99, 85] on div "2 attendees" at bounding box center [95, 90] width 89 height 11
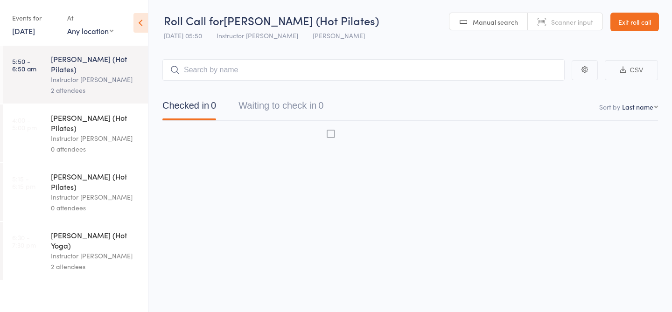
scroll to position [0, 0]
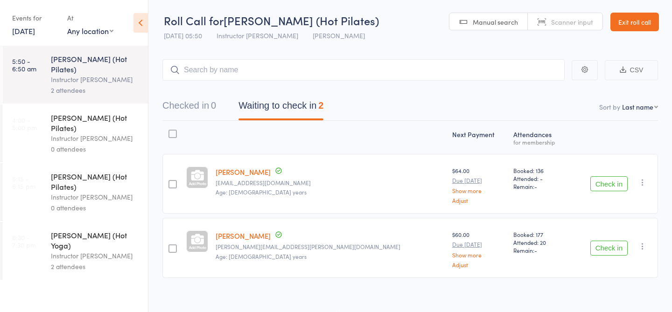
click at [35, 28] on link "29 Oct, 2025" at bounding box center [23, 31] width 23 height 10
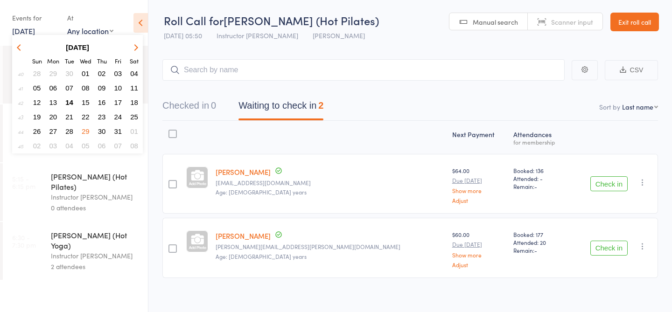
click at [70, 98] on button "14" at bounding box center [69, 102] width 14 height 13
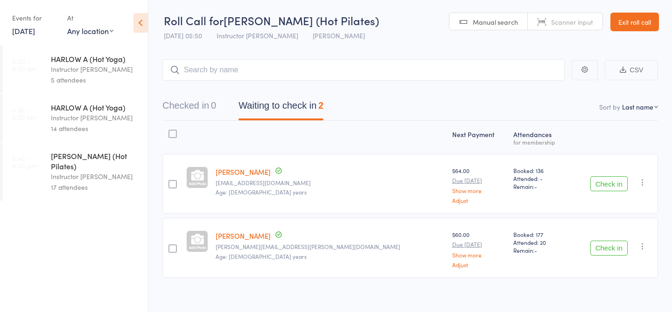
click at [106, 182] on div "17 attendees" at bounding box center [95, 187] width 89 height 11
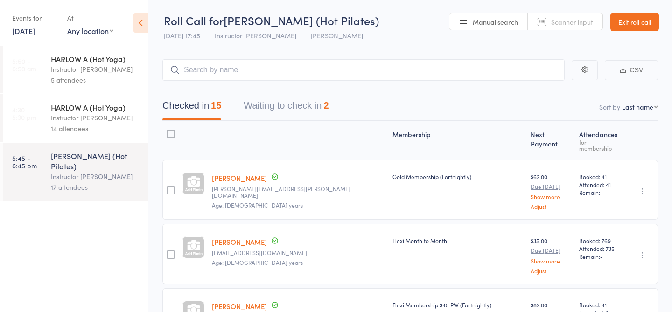
click at [277, 116] on button "Waiting to check in 2" at bounding box center [286, 108] width 85 height 25
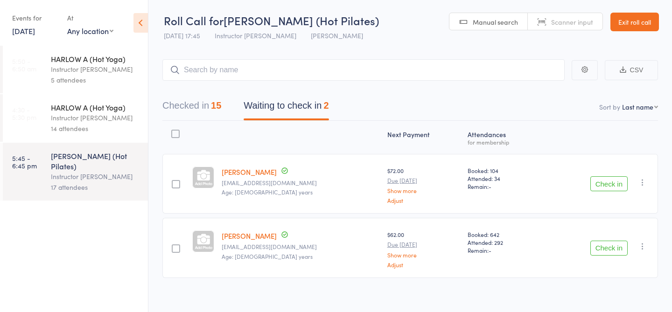
scroll to position [7, 0]
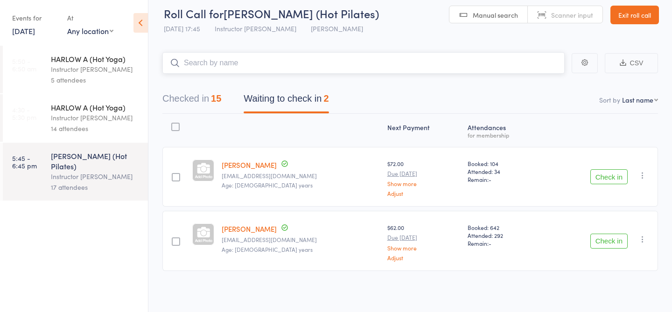
click at [267, 64] on input "search" at bounding box center [364, 62] width 403 height 21
click at [86, 107] on div "HARLOW A (Hot Yoga)" at bounding box center [95, 107] width 89 height 10
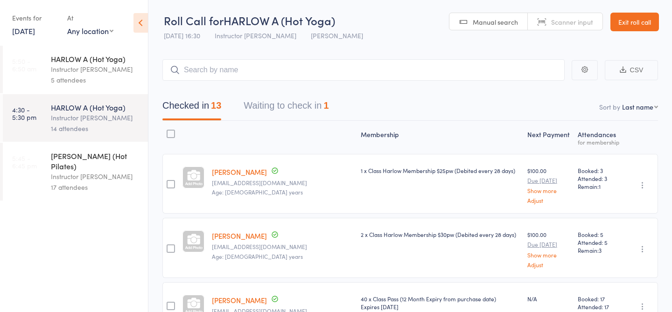
click at [88, 171] on div "Instructor [PERSON_NAME]" at bounding box center [95, 176] width 89 height 11
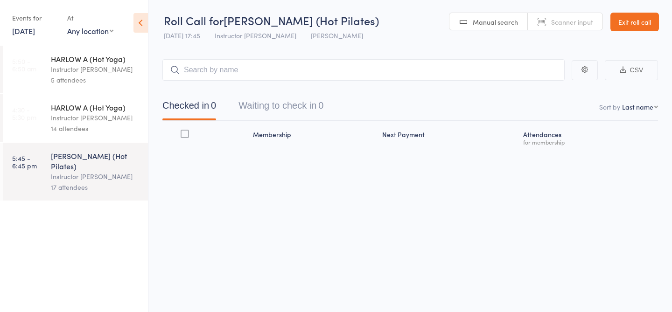
click at [287, 113] on button "Waiting to check in 0" at bounding box center [281, 108] width 85 height 25
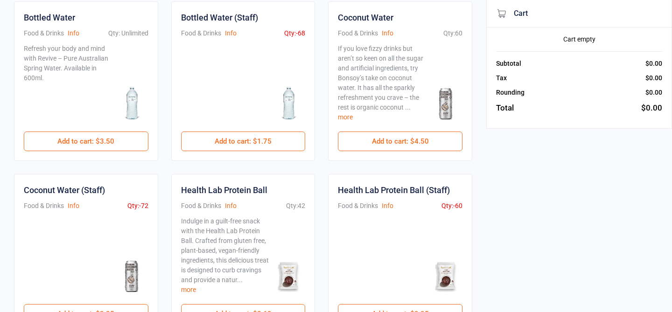
scroll to position [71, 0]
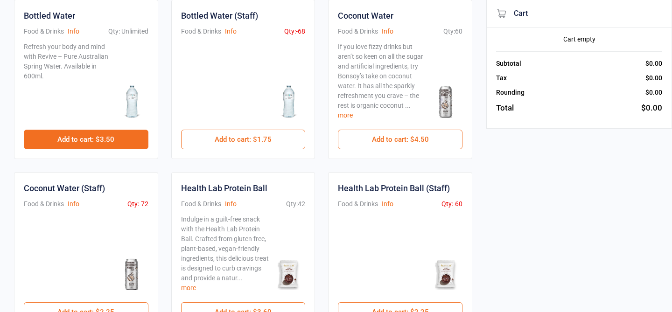
click at [113, 144] on button "Add to cart : $3.50" at bounding box center [86, 140] width 125 height 20
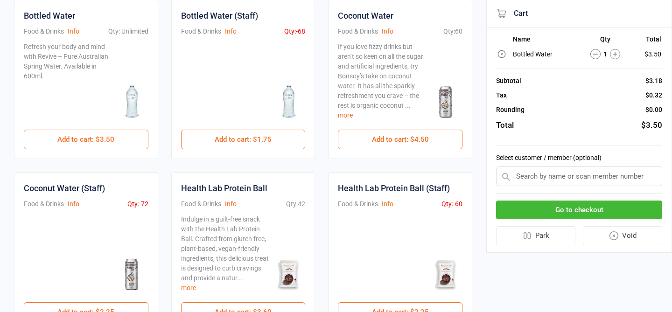
click at [535, 210] on button "Go to checkout" at bounding box center [579, 210] width 166 height 19
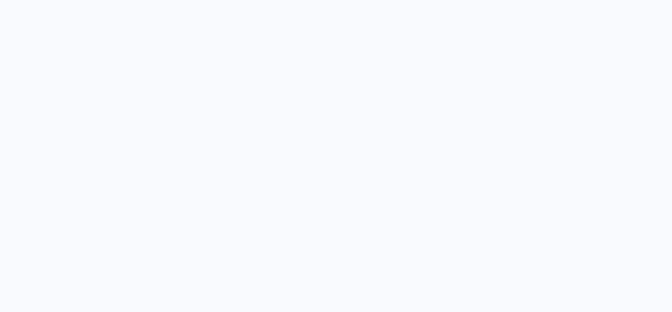
scroll to position [24, 0]
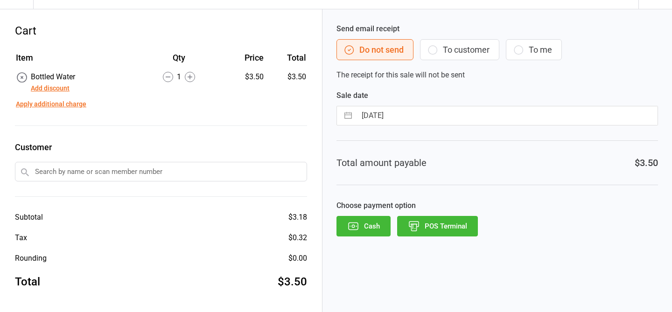
click at [417, 225] on icon "button" at bounding box center [414, 225] width 6 height 0
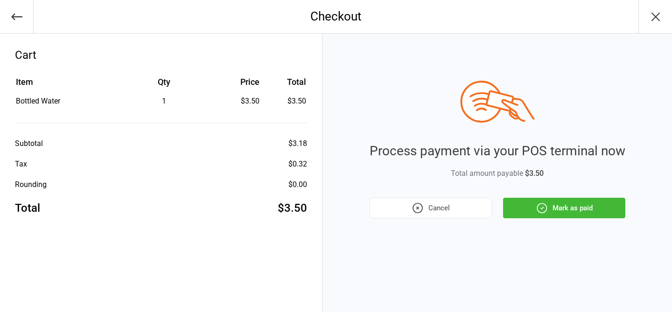
click at [549, 212] on button "Mark as paid" at bounding box center [564, 208] width 122 height 21
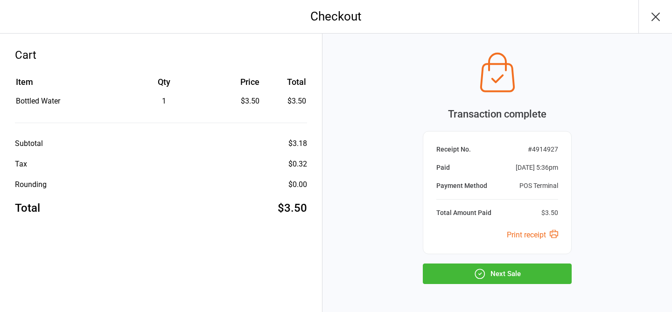
click at [483, 275] on icon "button" at bounding box center [480, 274] width 12 height 12
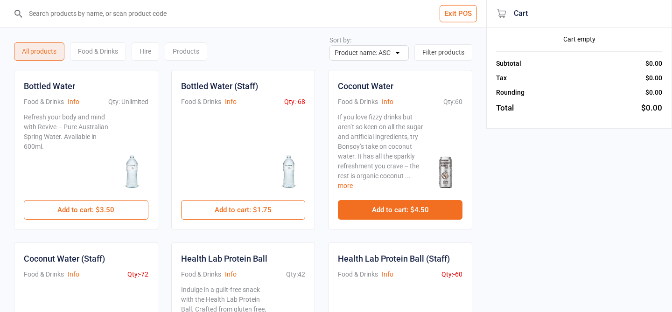
click at [401, 212] on button "Add to cart : $4.50" at bounding box center [400, 210] width 125 height 20
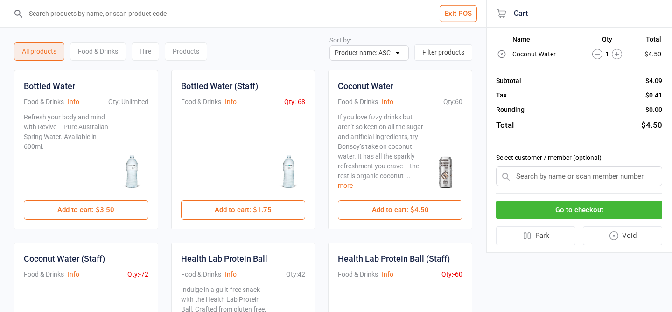
click at [583, 214] on button "Go to checkout" at bounding box center [579, 210] width 166 height 19
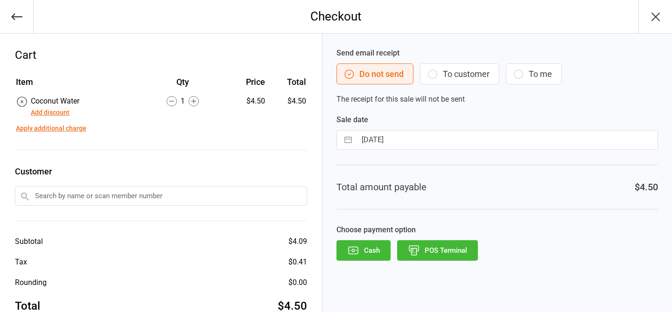
click at [433, 255] on button "POS Terminal" at bounding box center [437, 250] width 81 height 21
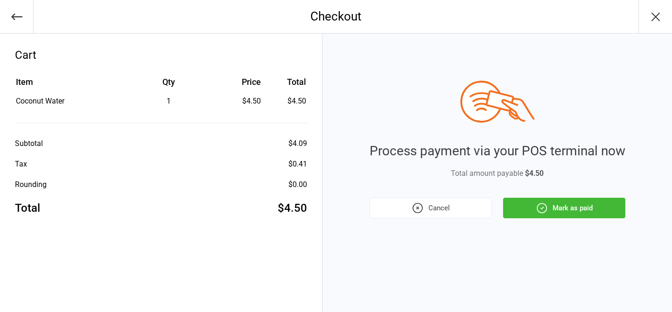
click at [545, 210] on icon "button" at bounding box center [542, 208] width 12 height 12
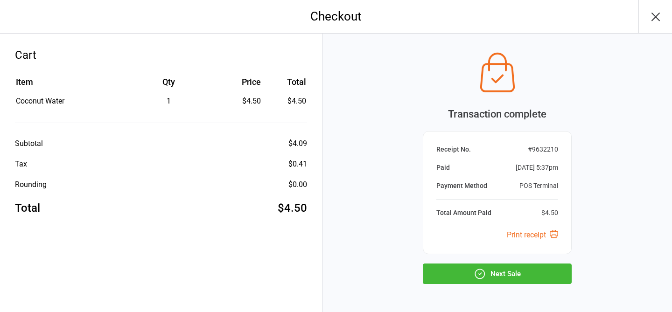
click at [515, 273] on button "Next Sale" at bounding box center [497, 274] width 149 height 21
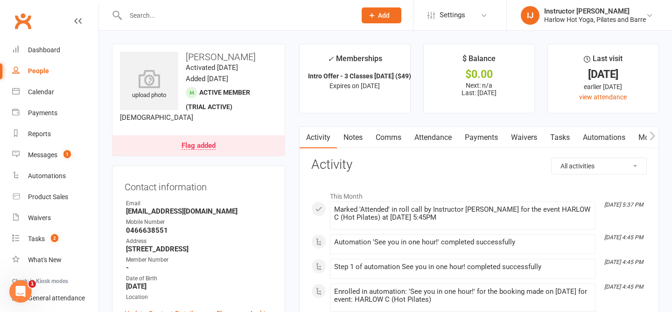
click at [346, 143] on link "Notes" at bounding box center [353, 137] width 32 height 21
